Goal: Information Seeking & Learning: Check status

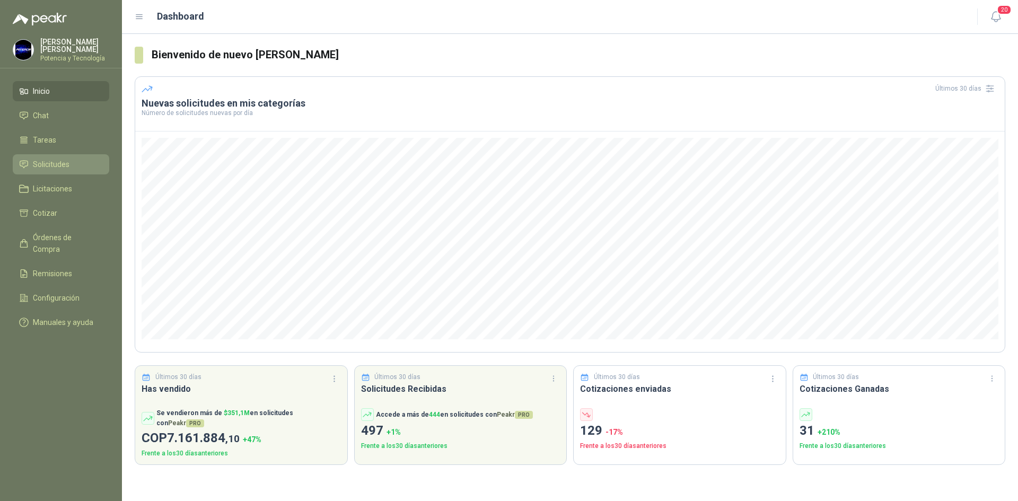
click at [45, 164] on span "Solicitudes" at bounding box center [51, 164] width 37 height 12
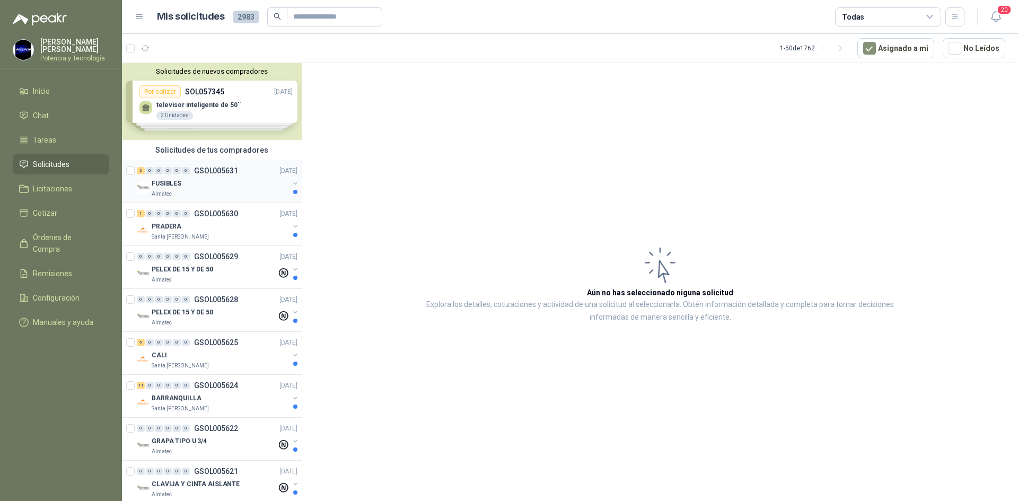
click at [169, 184] on p "FUSIBLES" at bounding box center [167, 184] width 30 height 10
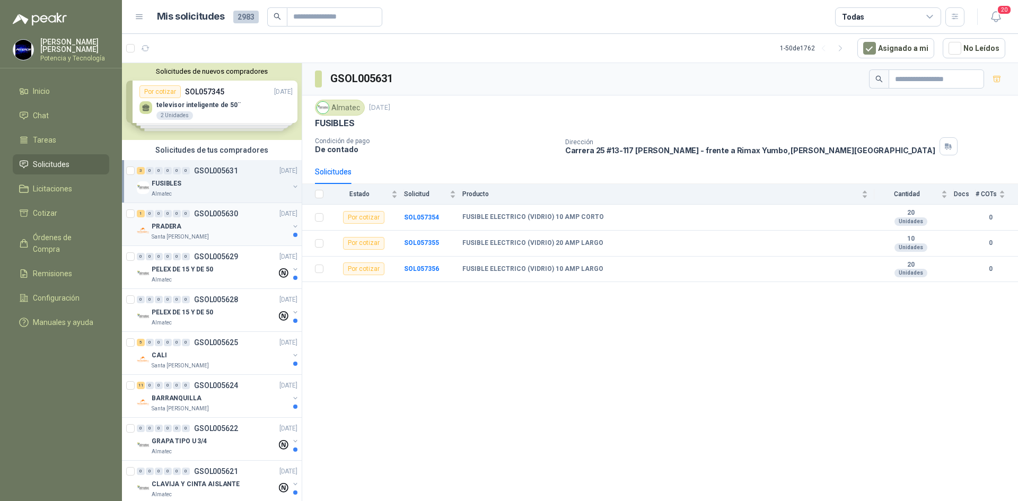
click at [191, 232] on div "PRADERA" at bounding box center [220, 226] width 137 height 13
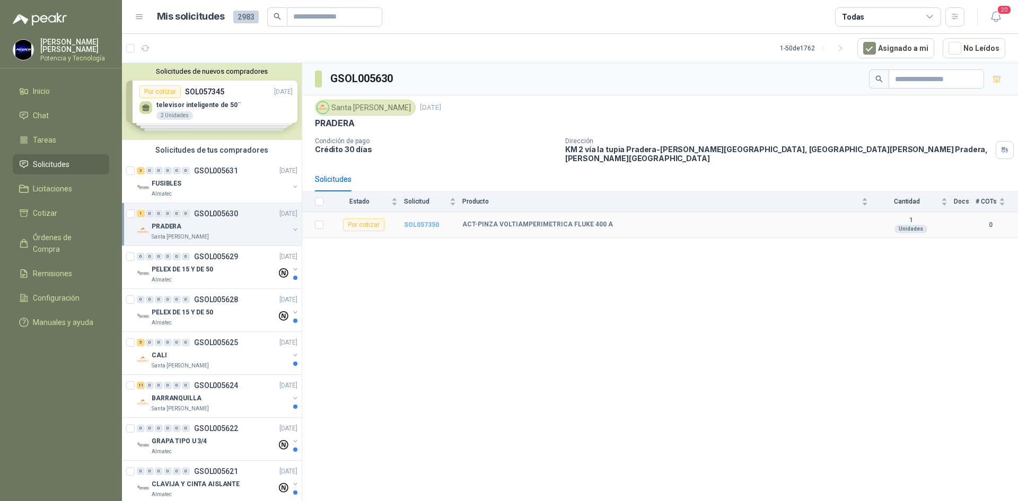
click at [427, 221] on b "SOL057350" at bounding box center [421, 224] width 35 height 7
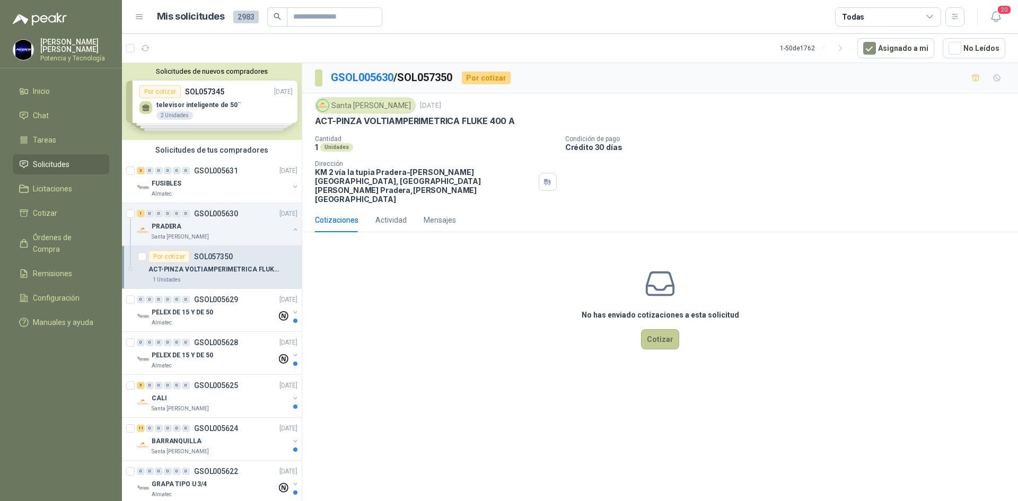
click at [658, 329] on button "Cotizar" at bounding box center [660, 339] width 38 height 20
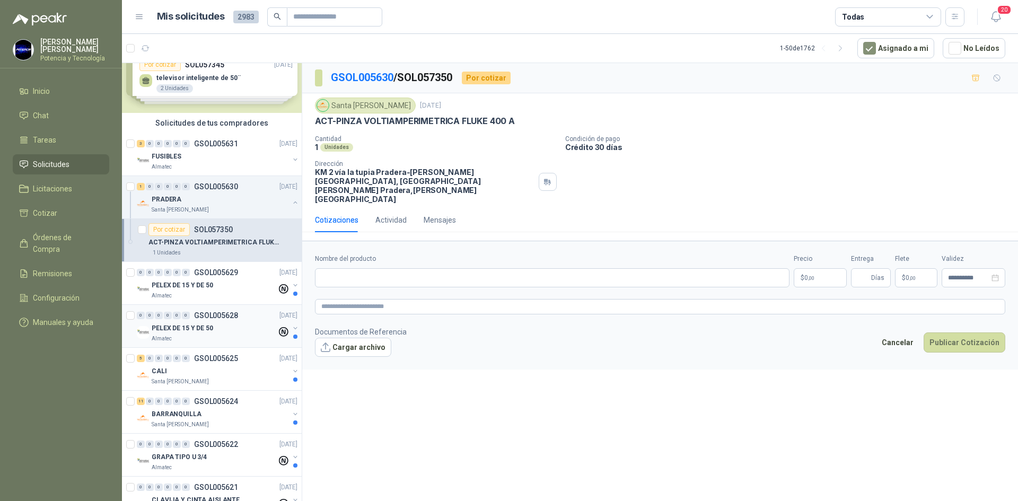
scroll to position [53, 0]
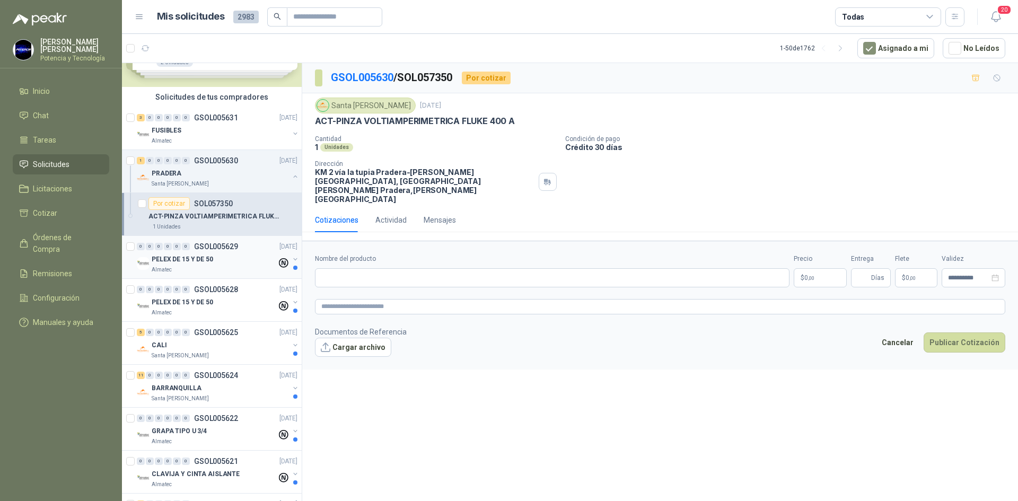
click at [203, 254] on p "PELEX DE 15 Y DE 50" at bounding box center [182, 259] width 61 height 10
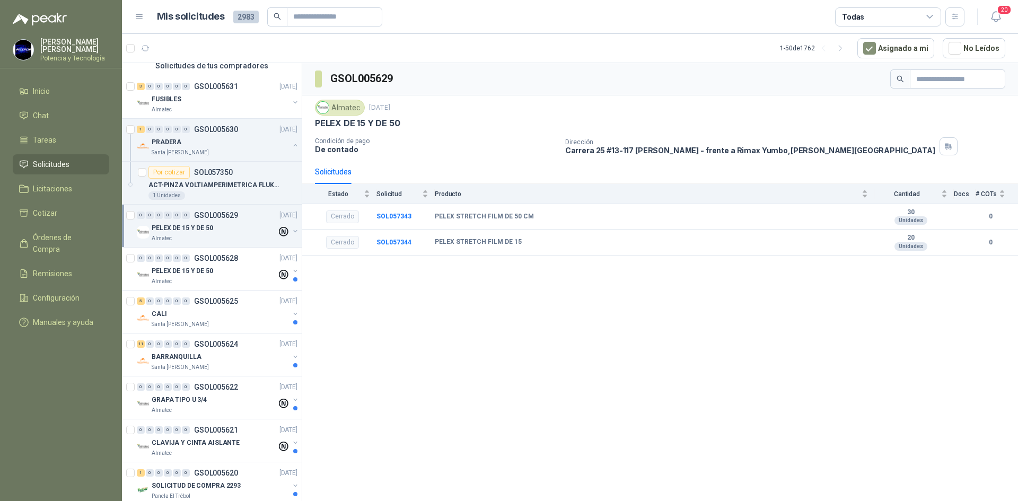
scroll to position [106, 0]
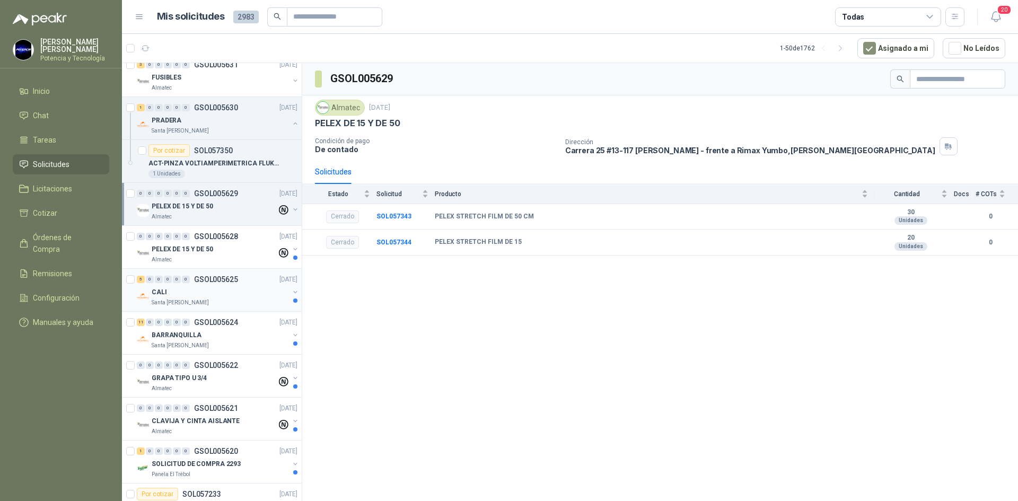
click at [199, 285] on div "5 0 0 0 0 0 GSOL005625 25/09/25" at bounding box center [218, 279] width 163 height 13
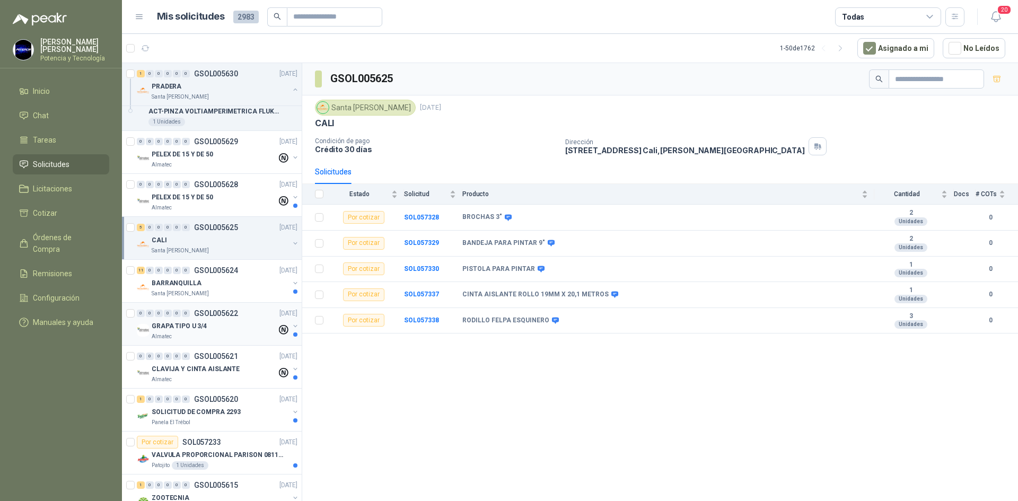
scroll to position [159, 0]
click at [206, 289] on div "Santa [PERSON_NAME]" at bounding box center [220, 292] width 137 height 8
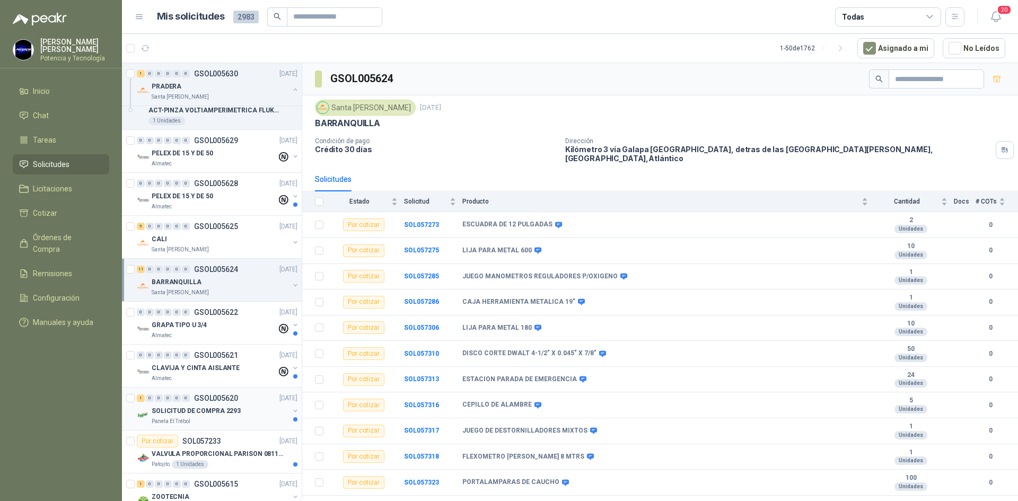
click at [237, 418] on div "Panela El Trébol" at bounding box center [220, 421] width 137 height 8
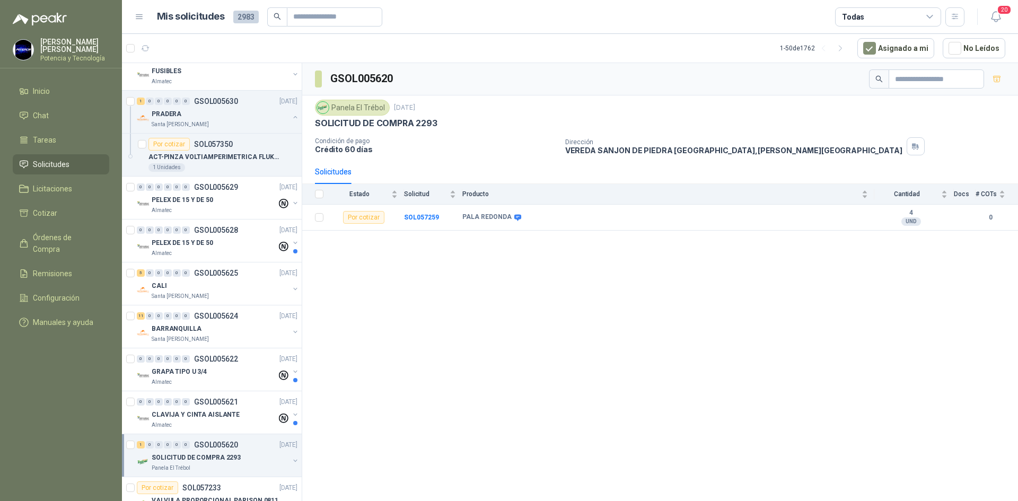
scroll to position [106, 0]
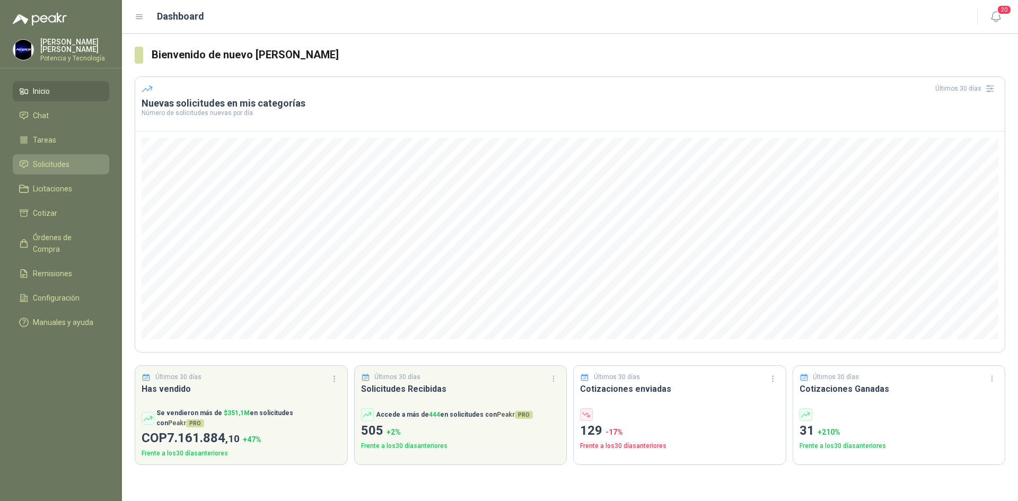
click at [33, 162] on span "Solicitudes" at bounding box center [51, 164] width 37 height 12
